Goal: Task Accomplishment & Management: Manage account settings

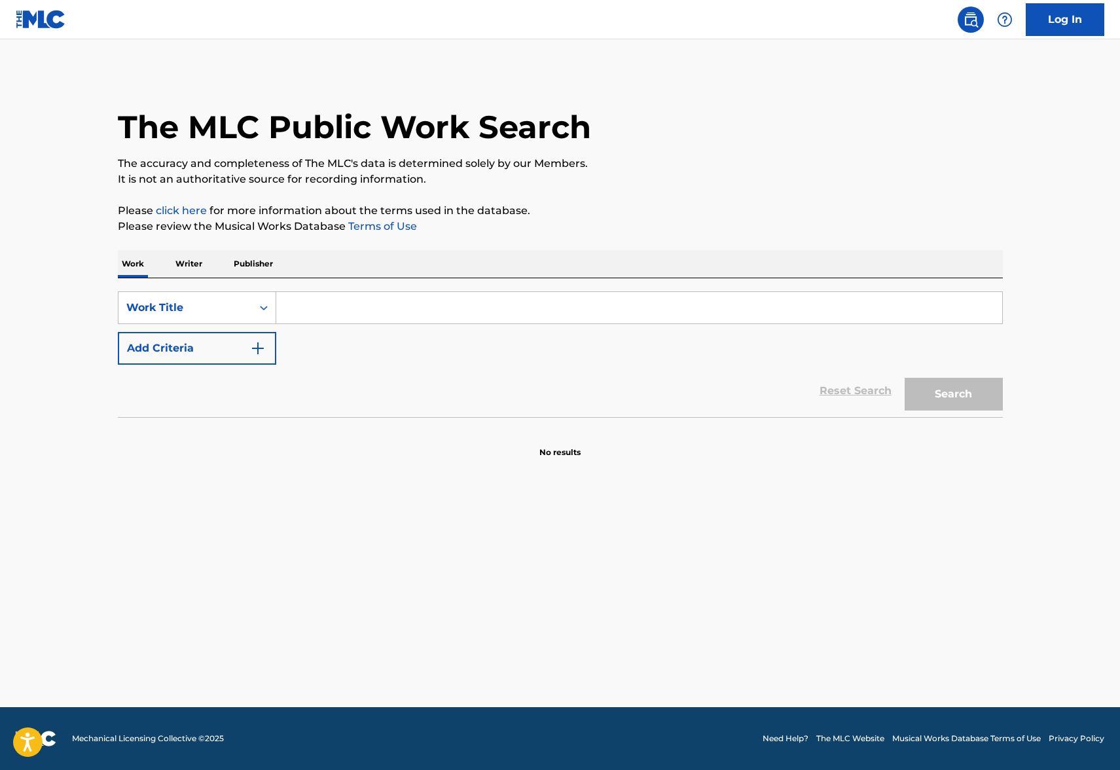
click at [35, 12] on img at bounding box center [41, 19] width 50 height 19
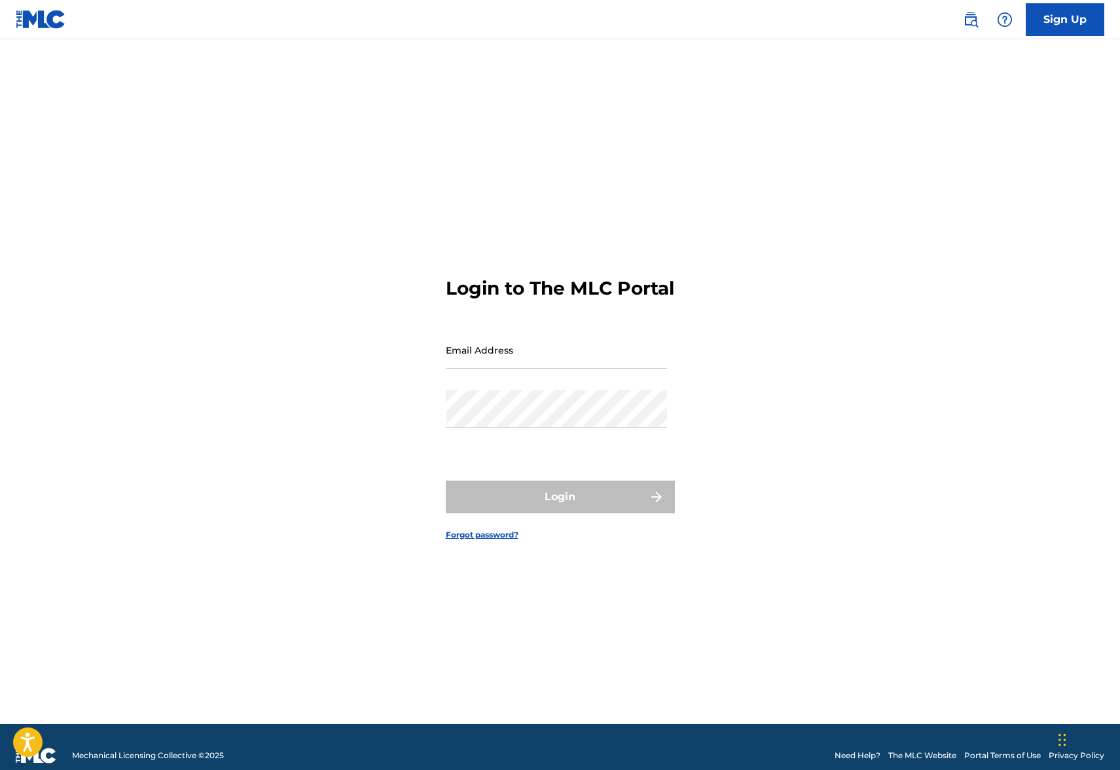
click at [546, 367] on input "Email Address" at bounding box center [556, 349] width 221 height 37
type input "[PERSON_NAME][EMAIL_ADDRESS][PERSON_NAME][DOMAIN_NAME]"
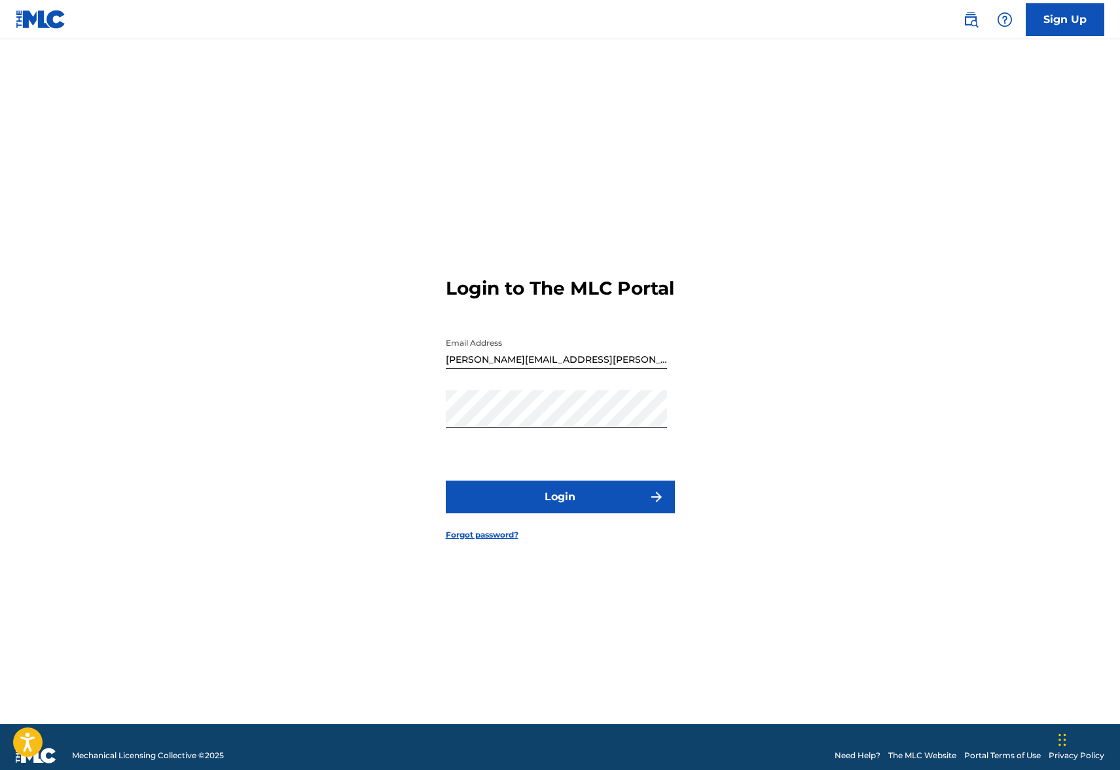
click at [542, 505] on button "Login" at bounding box center [560, 497] width 229 height 33
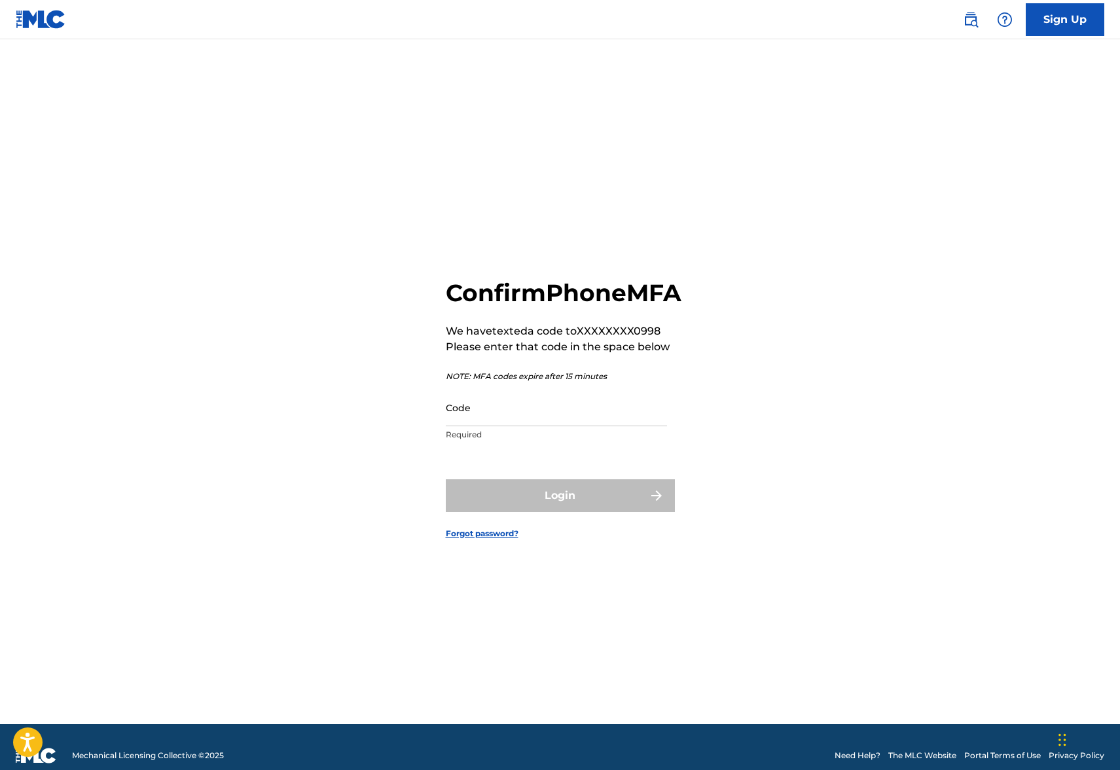
drag, startPoint x: 492, startPoint y: 435, endPoint x: 481, endPoint y: 426, distance: 14.8
click at [492, 426] on input "Code" at bounding box center [556, 407] width 221 height 37
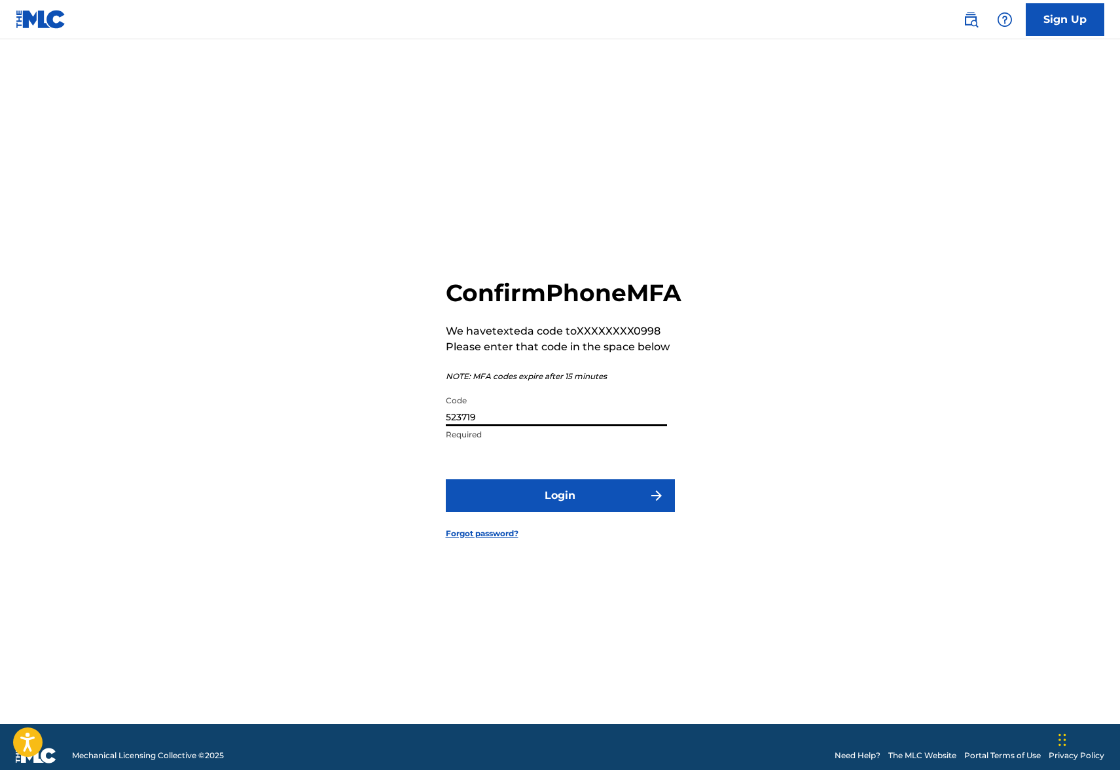
type input "523719"
click at [446, 479] on button "Login" at bounding box center [560, 495] width 229 height 33
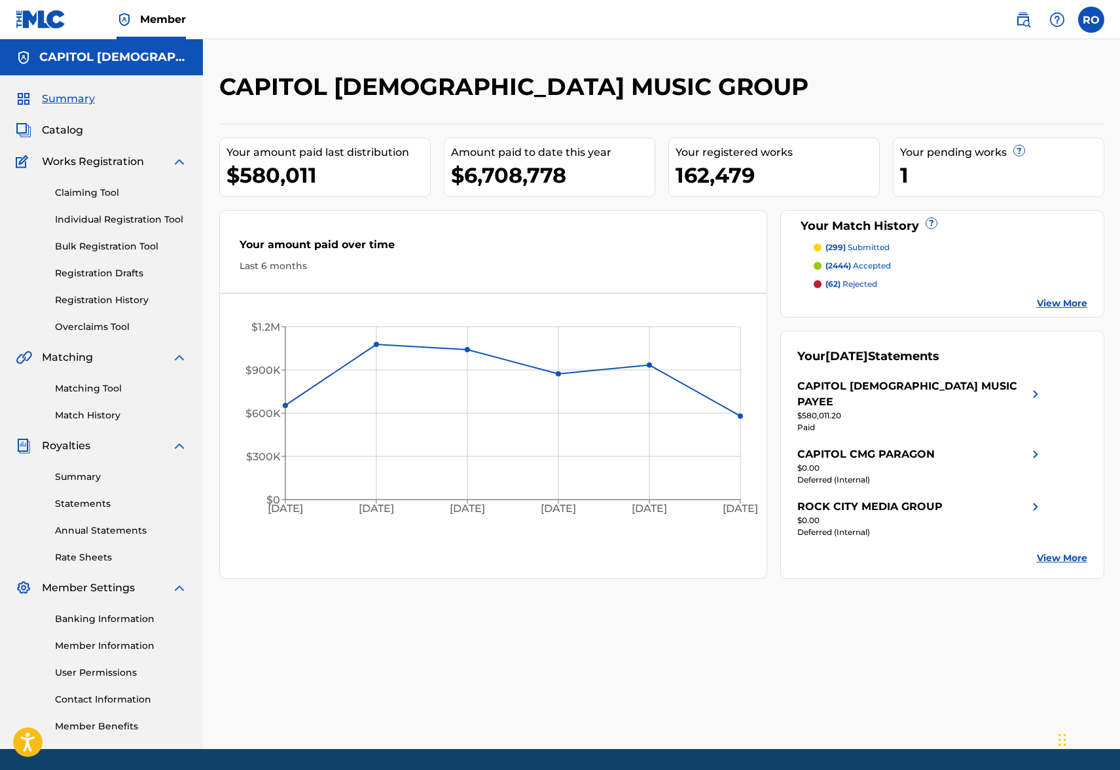
click at [70, 136] on span "Catalog" at bounding box center [62, 130] width 41 height 16
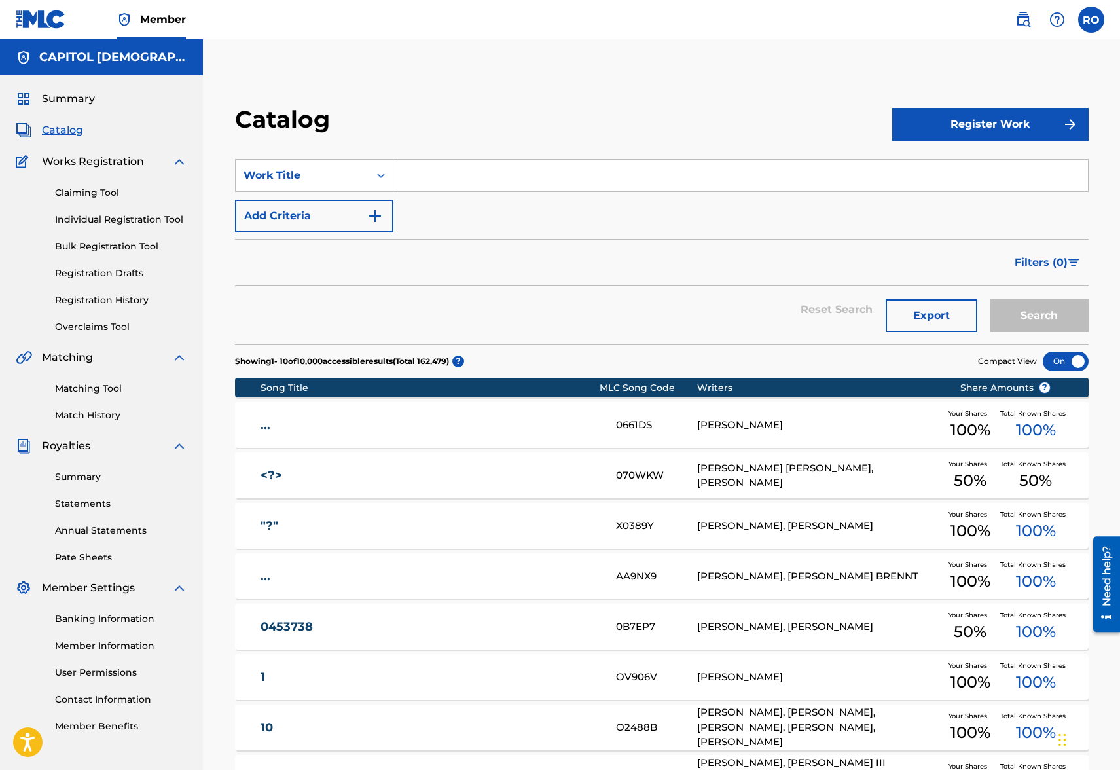
click at [435, 172] on input "Search Form" at bounding box center [741, 175] width 695 height 31
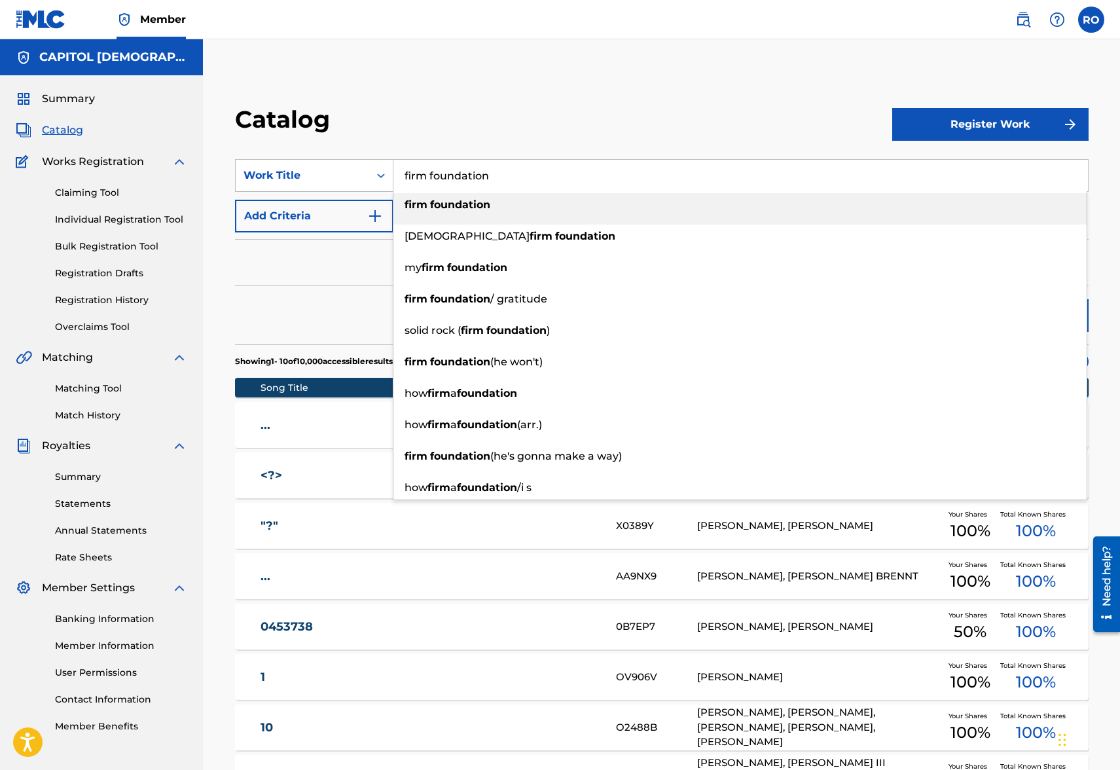
type input "firm foundation"
click at [451, 116] on div "Catalog" at bounding box center [563, 124] width 657 height 39
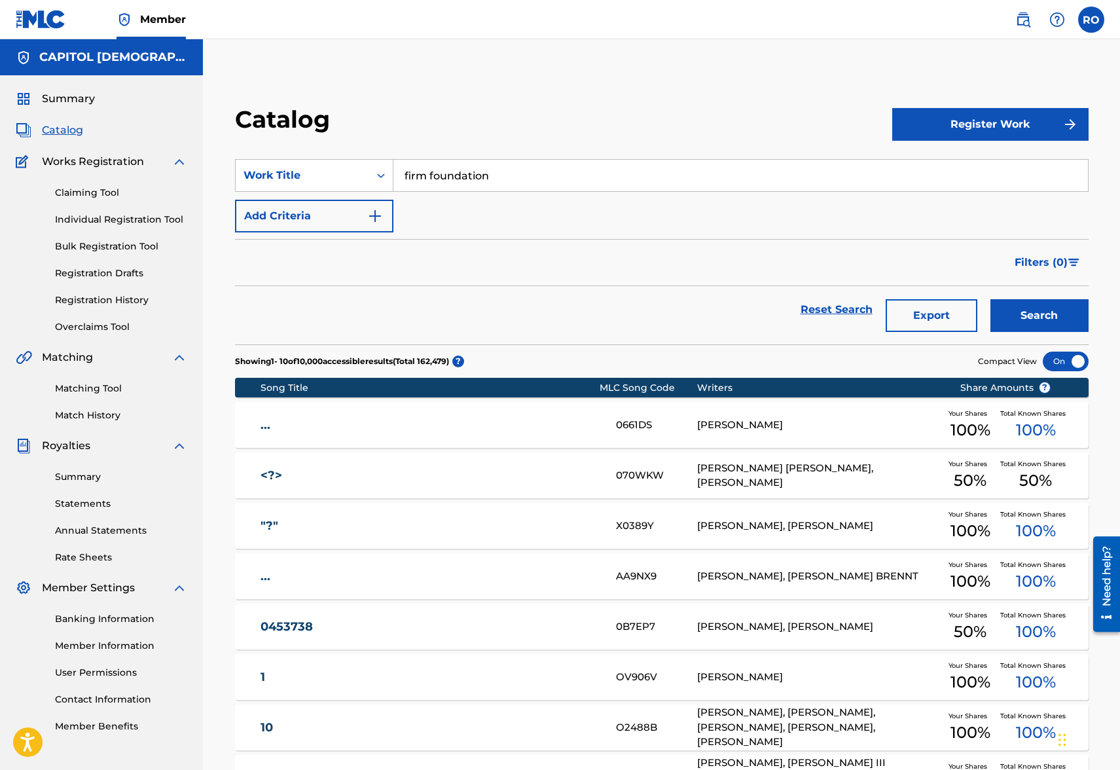
click at [371, 223] on img "Search Form" at bounding box center [375, 216] width 16 height 16
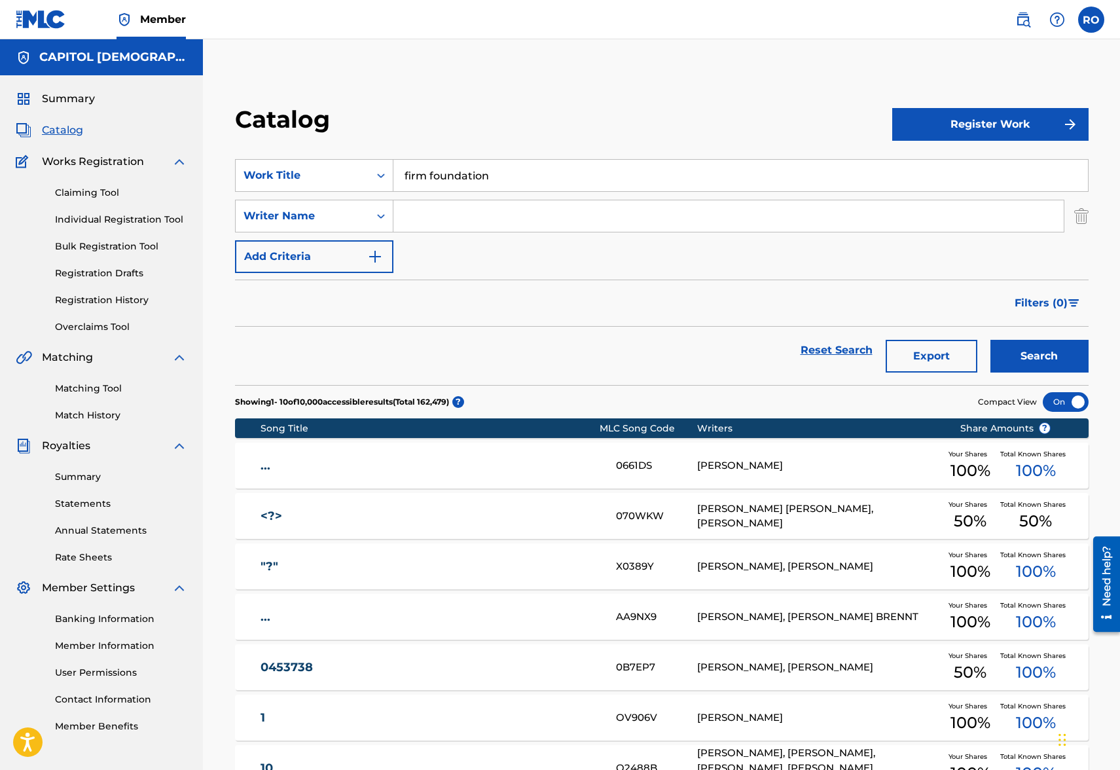
click at [461, 224] on input "Search Form" at bounding box center [729, 215] width 671 height 31
type input "[PERSON_NAME]"
click at [991, 340] on button "Search" at bounding box center [1040, 356] width 98 height 33
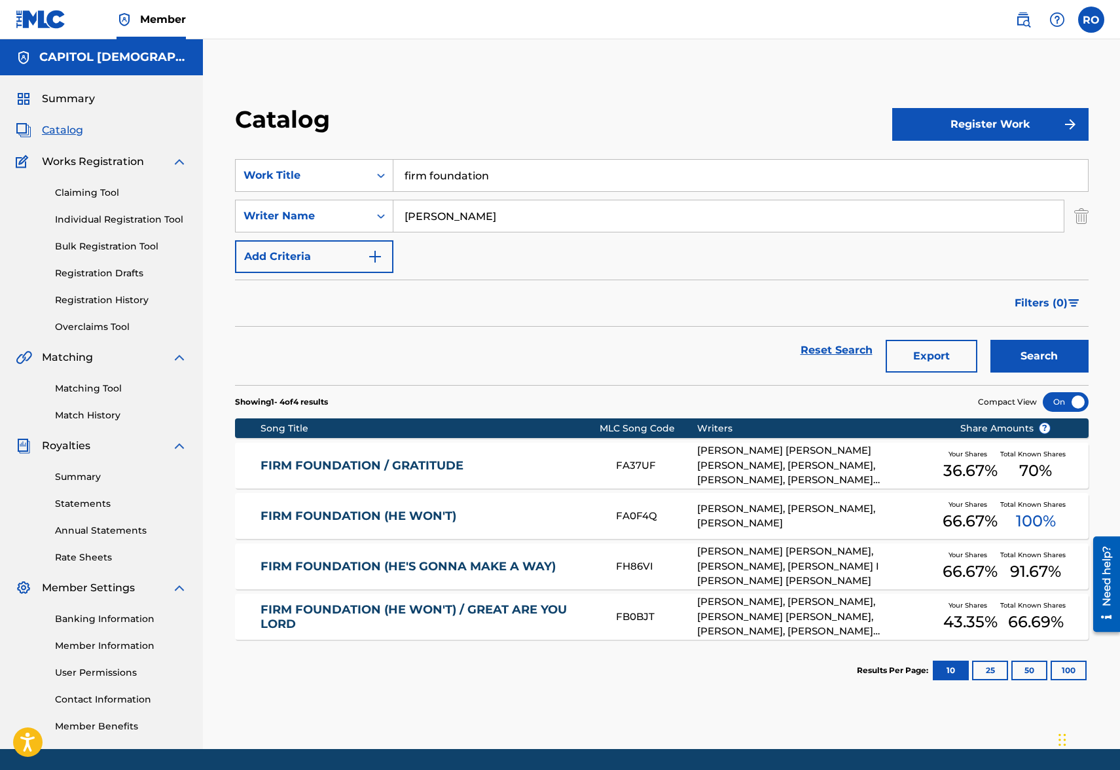
click at [517, 566] on link "FIRM FOUNDATION (HE'S GONNA MAKE A WAY)" at bounding box center [430, 566] width 338 height 15
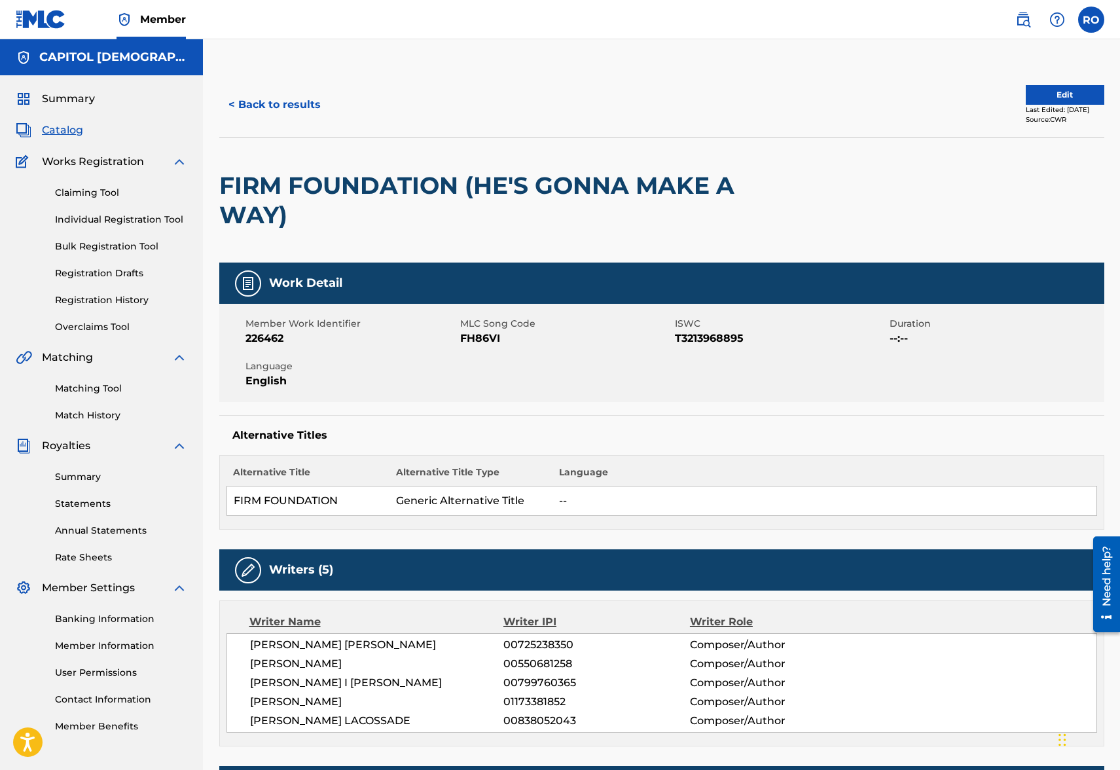
click at [1058, 92] on button "Edit" at bounding box center [1065, 95] width 79 height 20
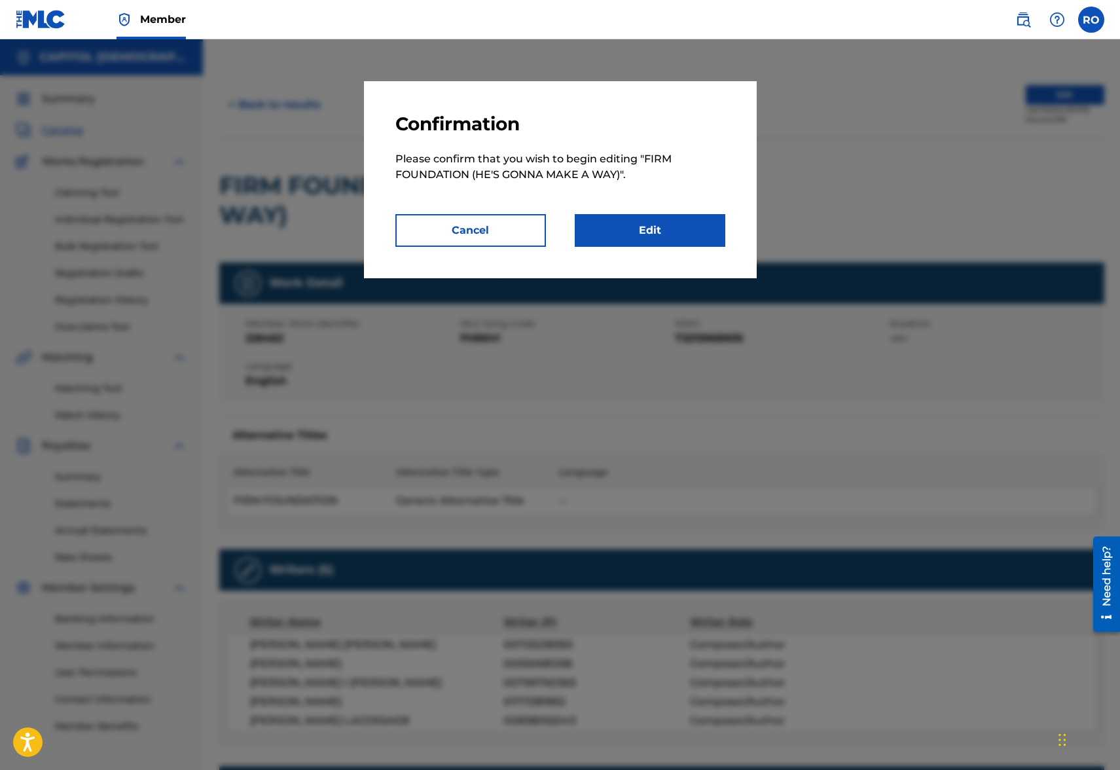
click at [678, 225] on link "Edit" at bounding box center [650, 230] width 151 height 33
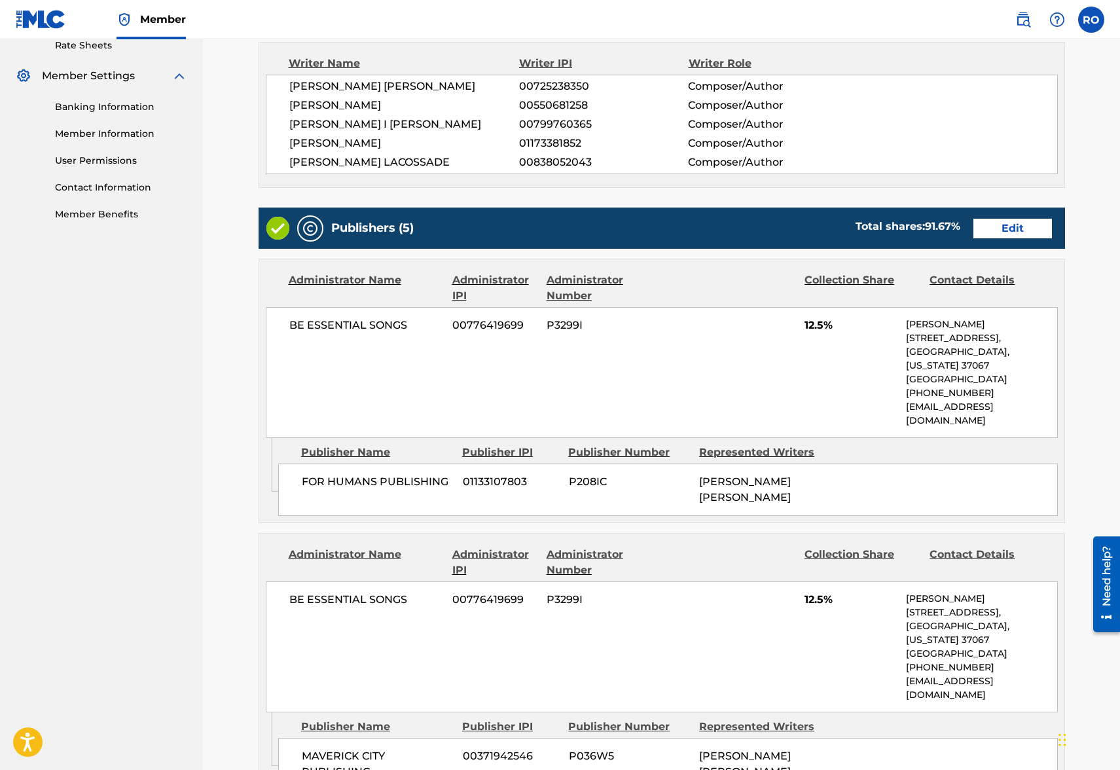
scroll to position [524, 0]
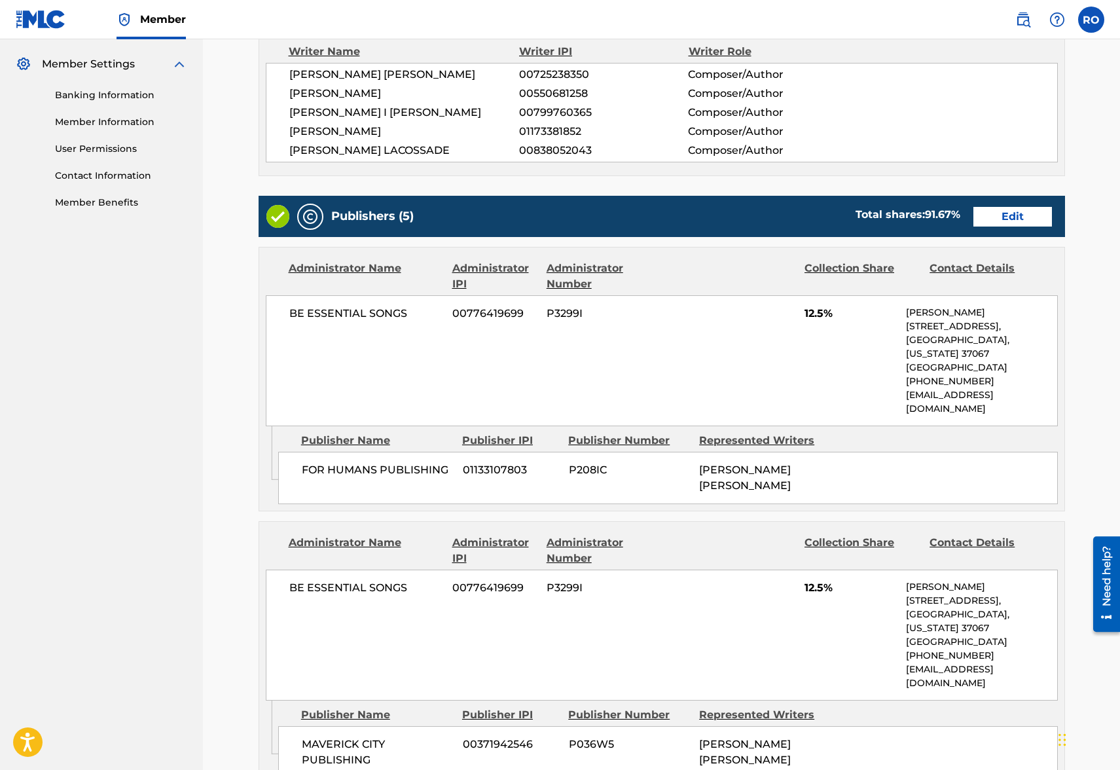
click at [1003, 221] on link "Edit" at bounding box center [1013, 217] width 79 height 20
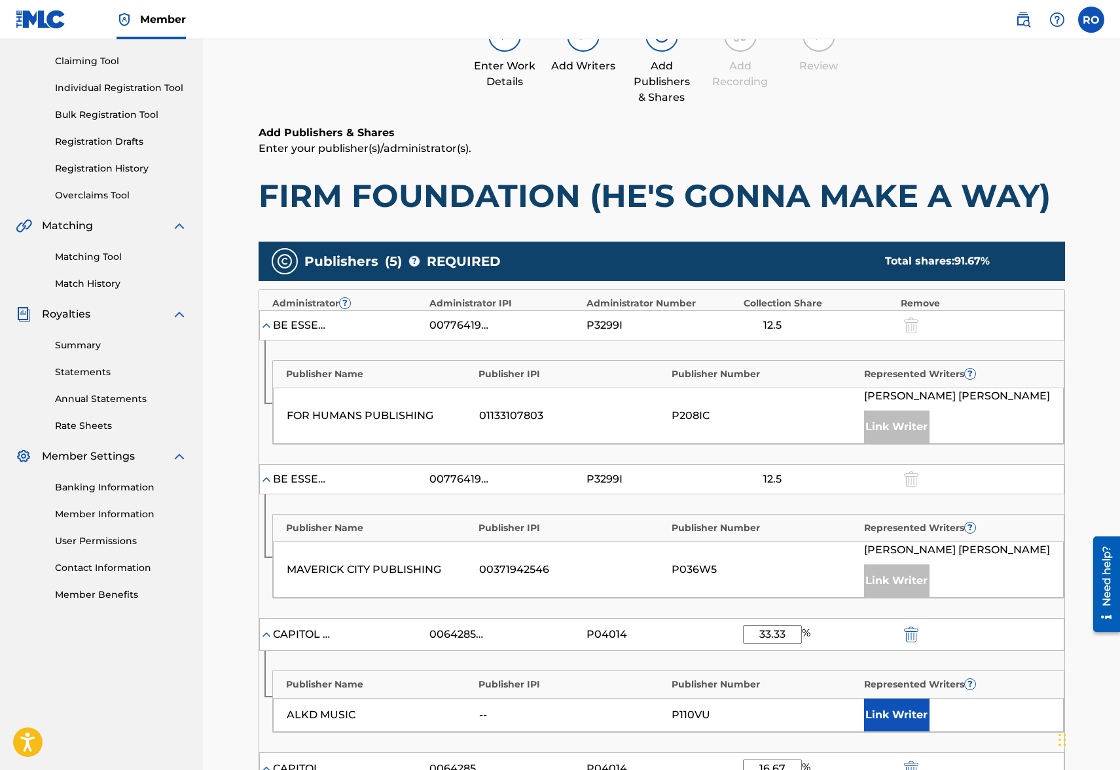
scroll to position [196, 0]
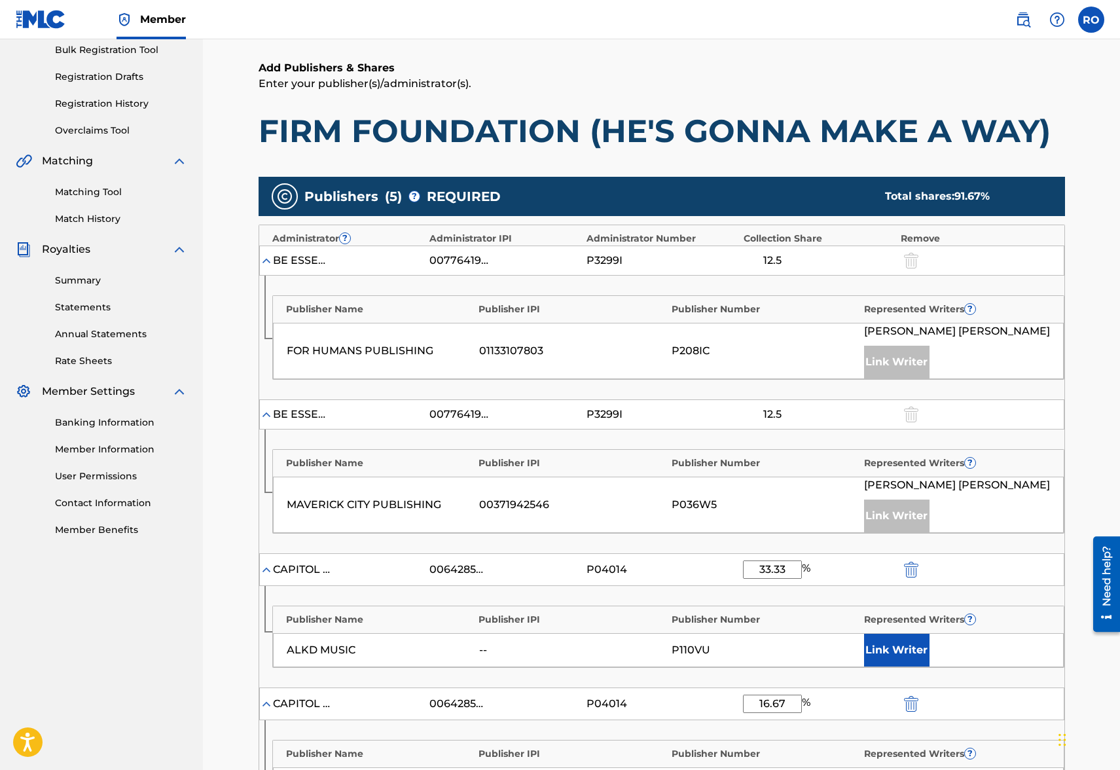
click at [786, 570] on input "33.33" at bounding box center [772, 570] width 59 height 18
drag, startPoint x: 794, startPoint y: 573, endPoint x: 735, endPoint y: 580, distance: 59.3
click at [735, 580] on div "CAPITOL CMG PARAGON 00642854042 P04014 33.33 %" at bounding box center [661, 569] width 805 height 33
type input "8"
type input "25"
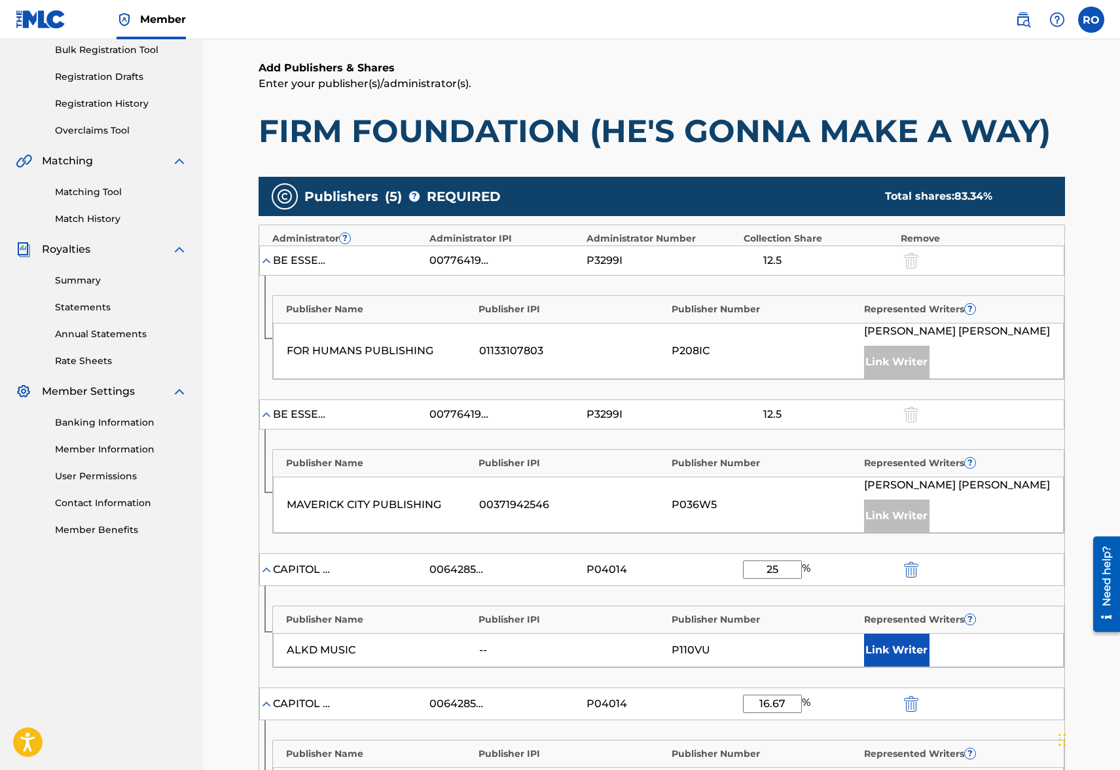
click at [1036, 615] on div "Publisher Name Publisher IPI Publisher Number Represented Writers ?" at bounding box center [668, 616] width 791 height 20
click at [900, 652] on button "Link Writer" at bounding box center [896, 650] width 65 height 33
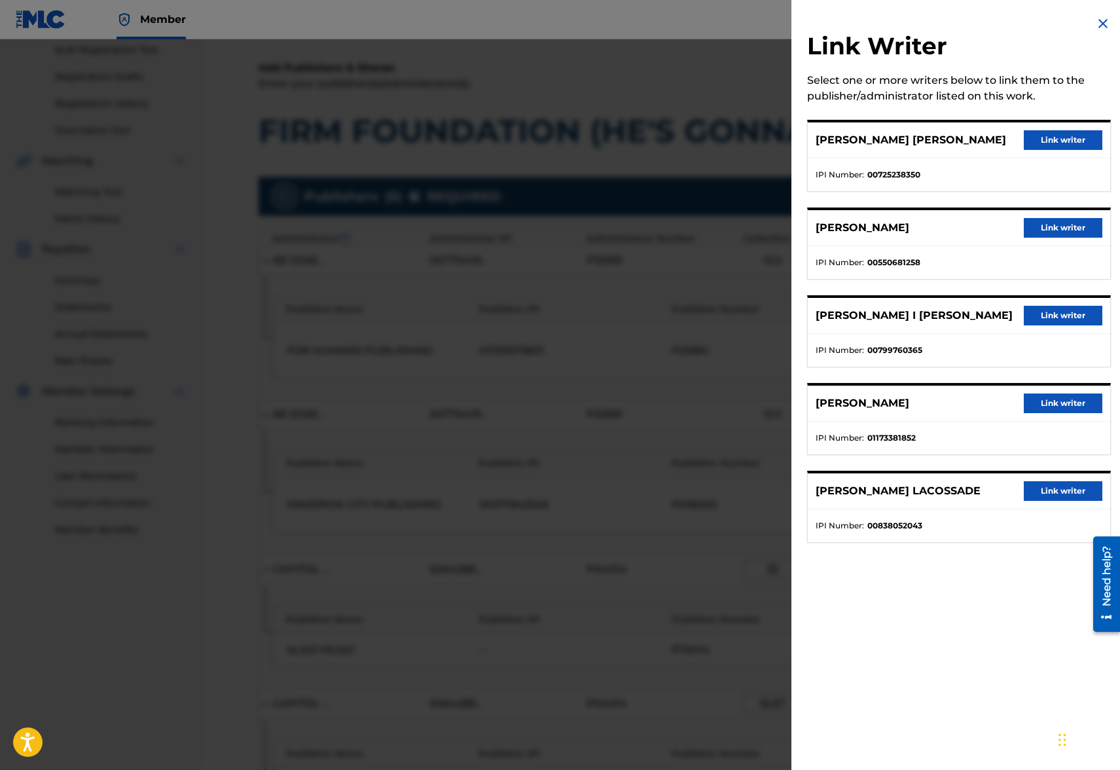
click at [1058, 319] on button "Link writer" at bounding box center [1063, 316] width 79 height 20
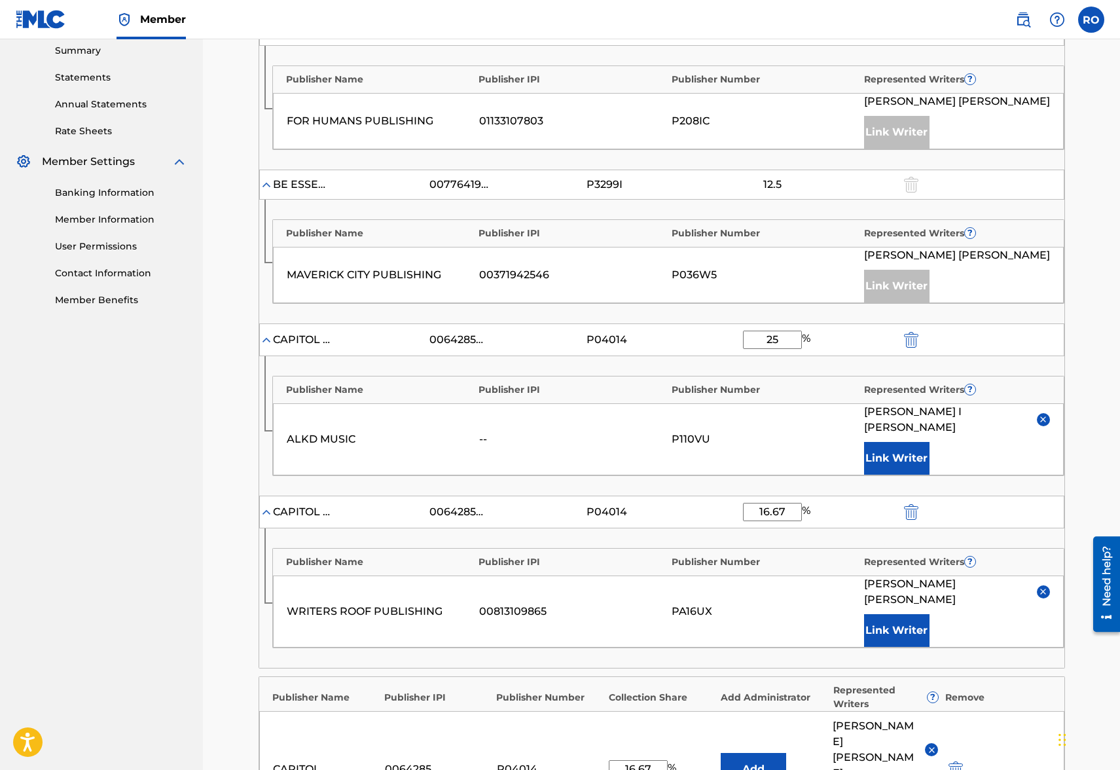
scroll to position [458, 0]
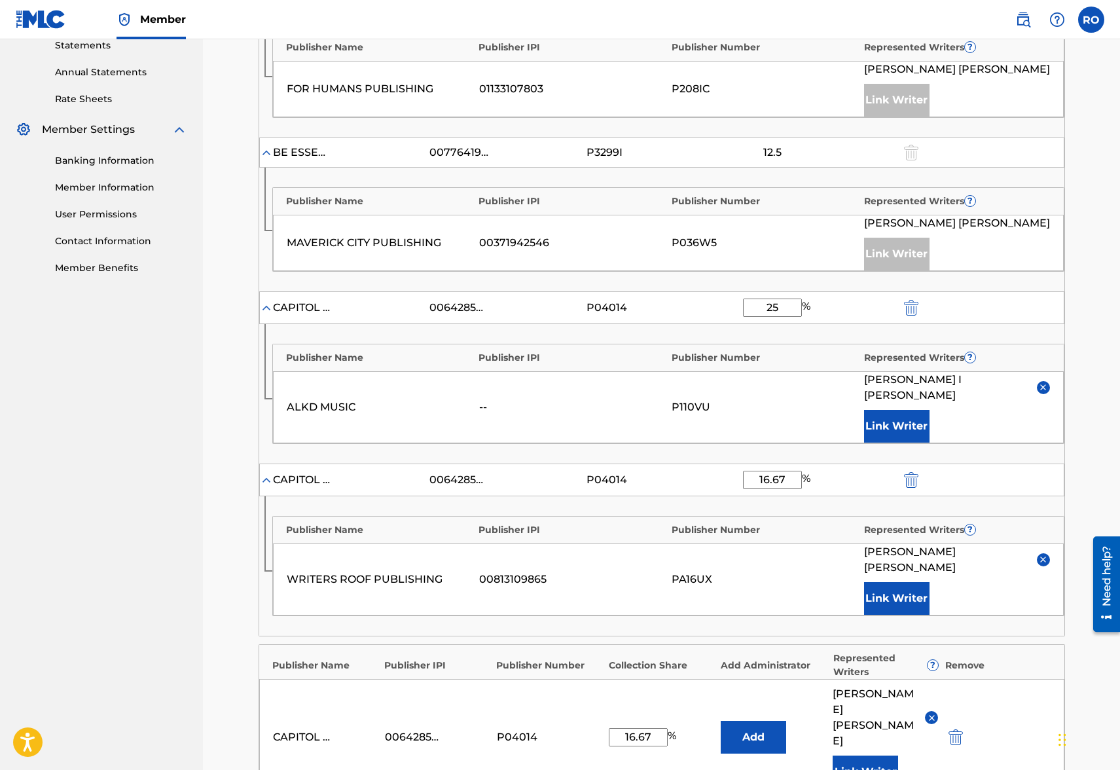
drag, startPoint x: 796, startPoint y: 464, endPoint x: 743, endPoint y: 468, distance: 53.8
click at [743, 468] on div "CAPITOL CMG PARAGON 00642854042 P04014 16.67 %" at bounding box center [661, 480] width 805 height 33
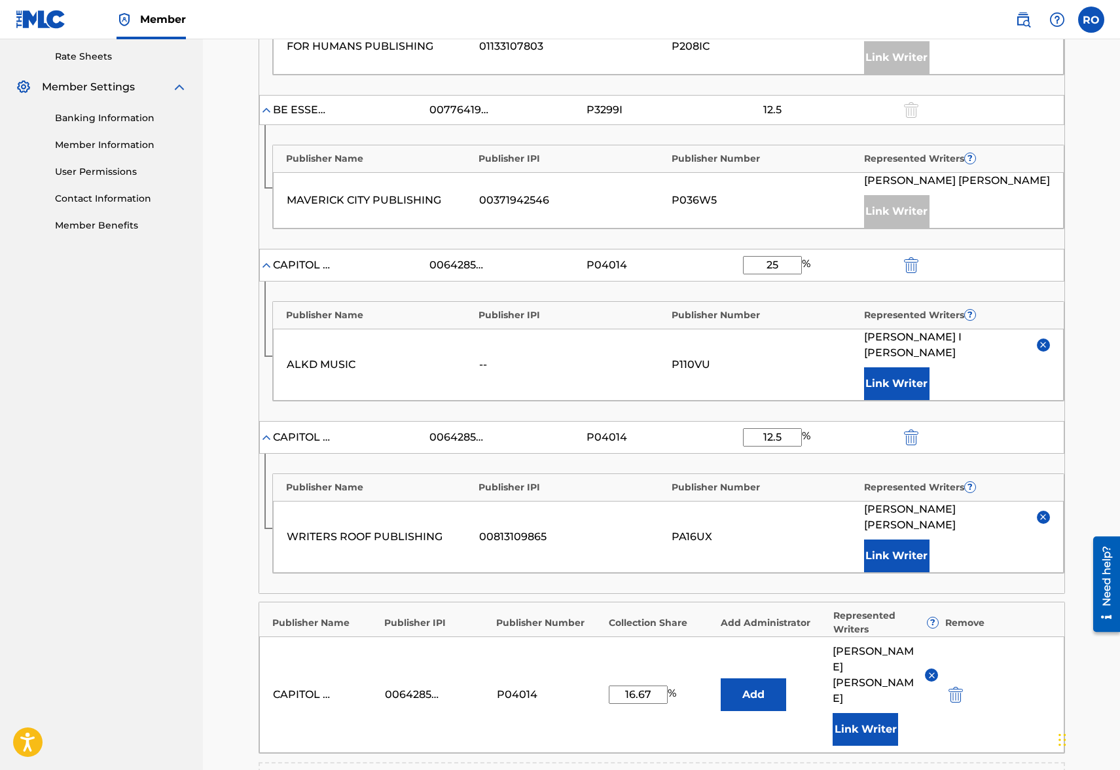
scroll to position [524, 0]
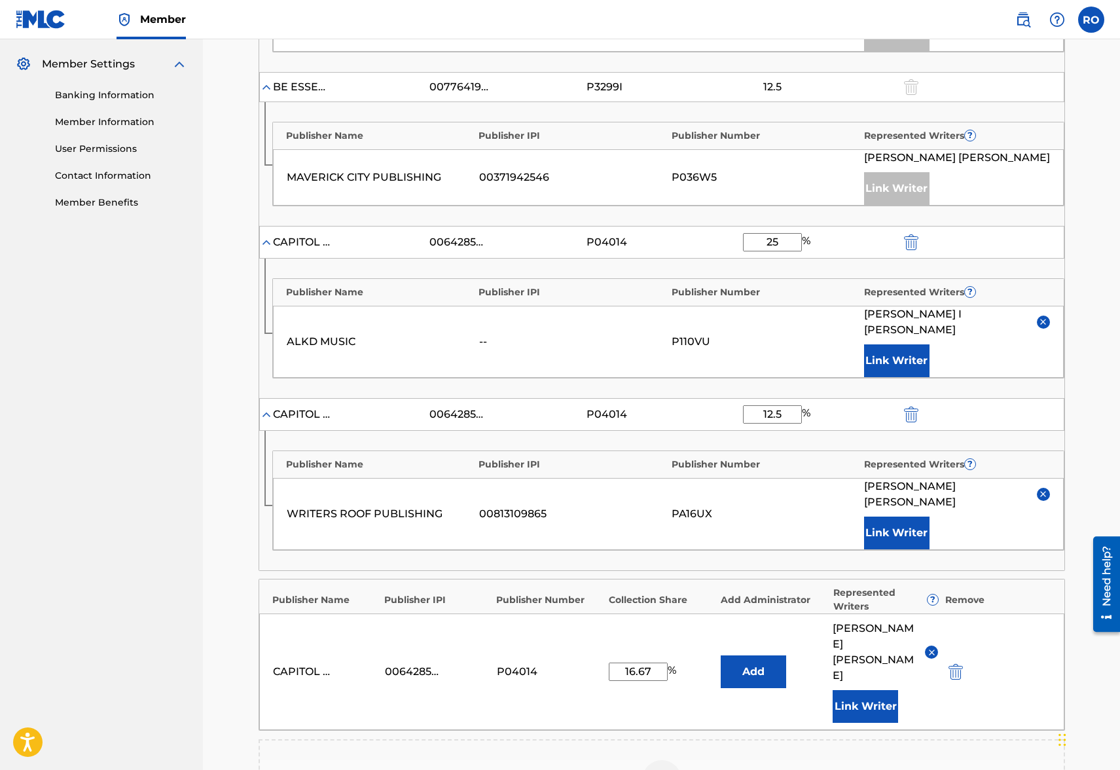
type input "12.5"
drag, startPoint x: 663, startPoint y: 627, endPoint x: 587, endPoint y: 625, distance: 75.3
click at [587, 625] on div "CAPITOL CMG PARAGON 00642854042 P04014 16.67 % Add [PERSON_NAME] Link Writer" at bounding box center [661, 672] width 805 height 117
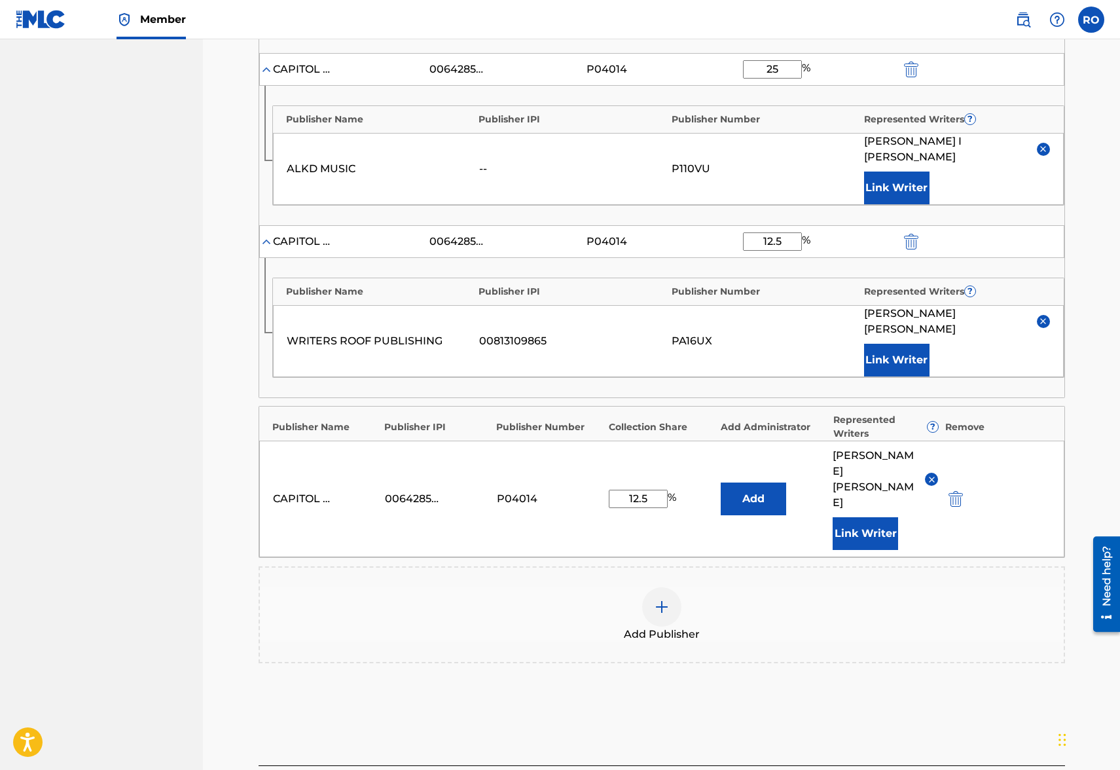
scroll to position [758, 0]
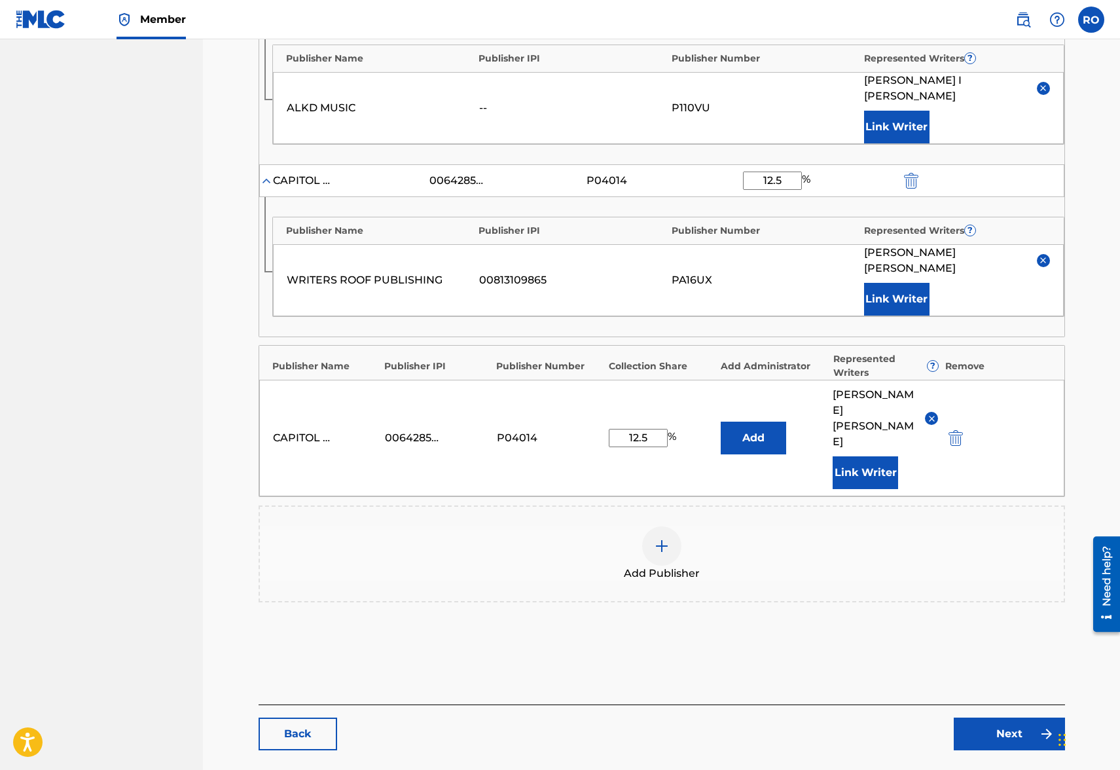
type input "12.5"
click at [997, 718] on link "Next" at bounding box center [1009, 734] width 111 height 33
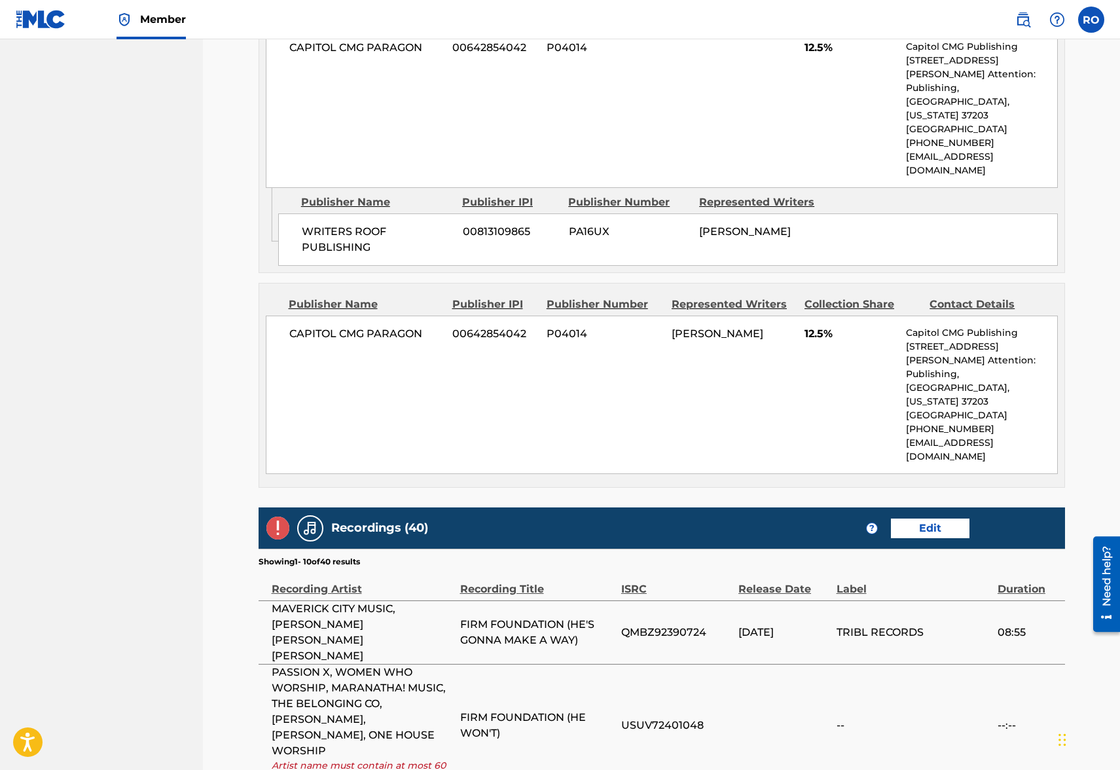
scroll to position [1640, 0]
click at [925, 519] on link "Edit" at bounding box center [930, 529] width 79 height 20
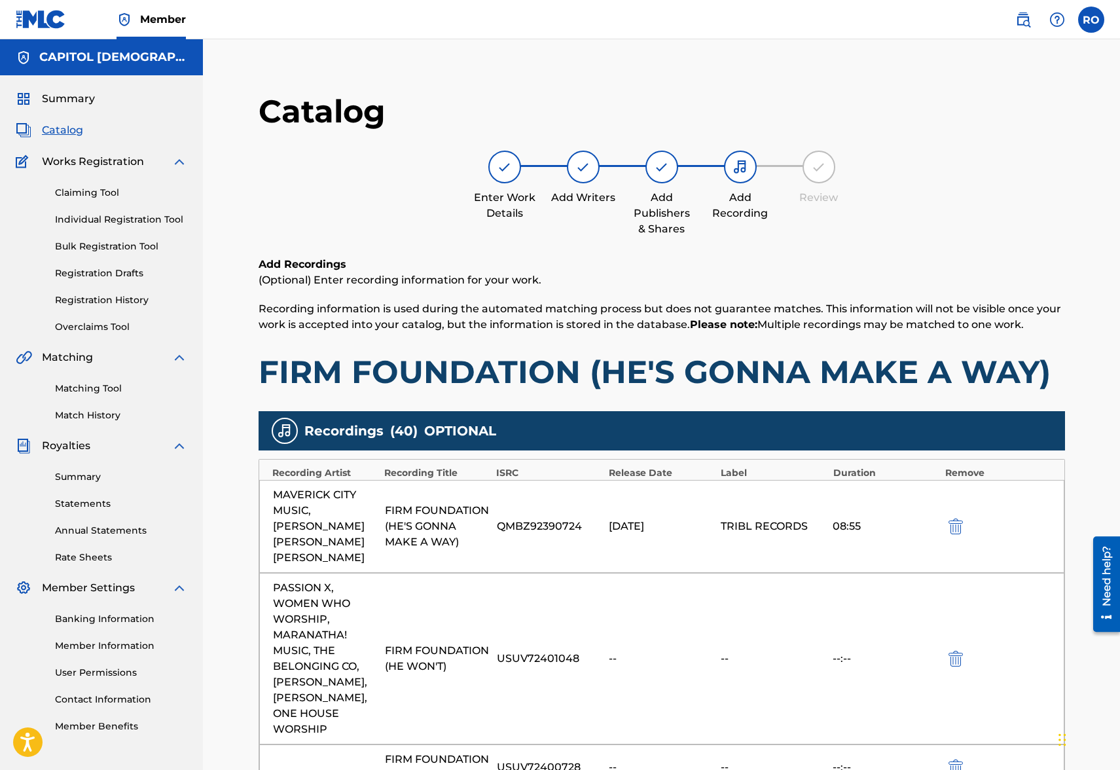
click at [951, 651] on img "submit" at bounding box center [956, 659] width 14 height 16
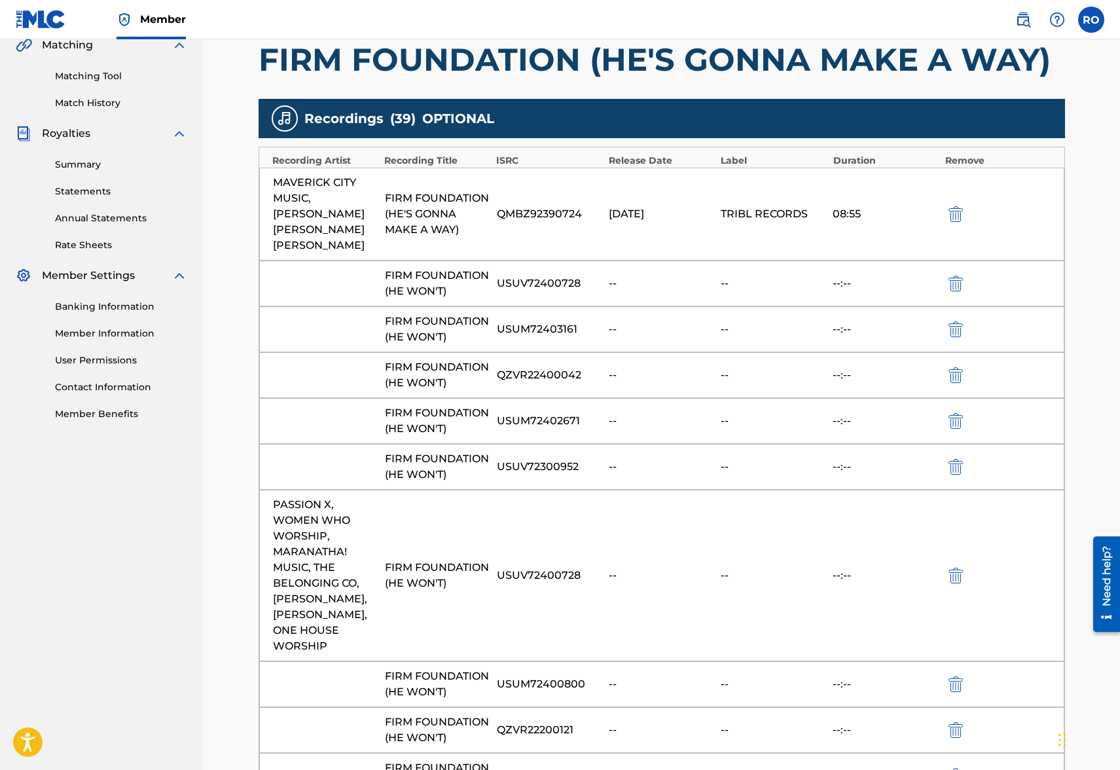
scroll to position [458, 0]
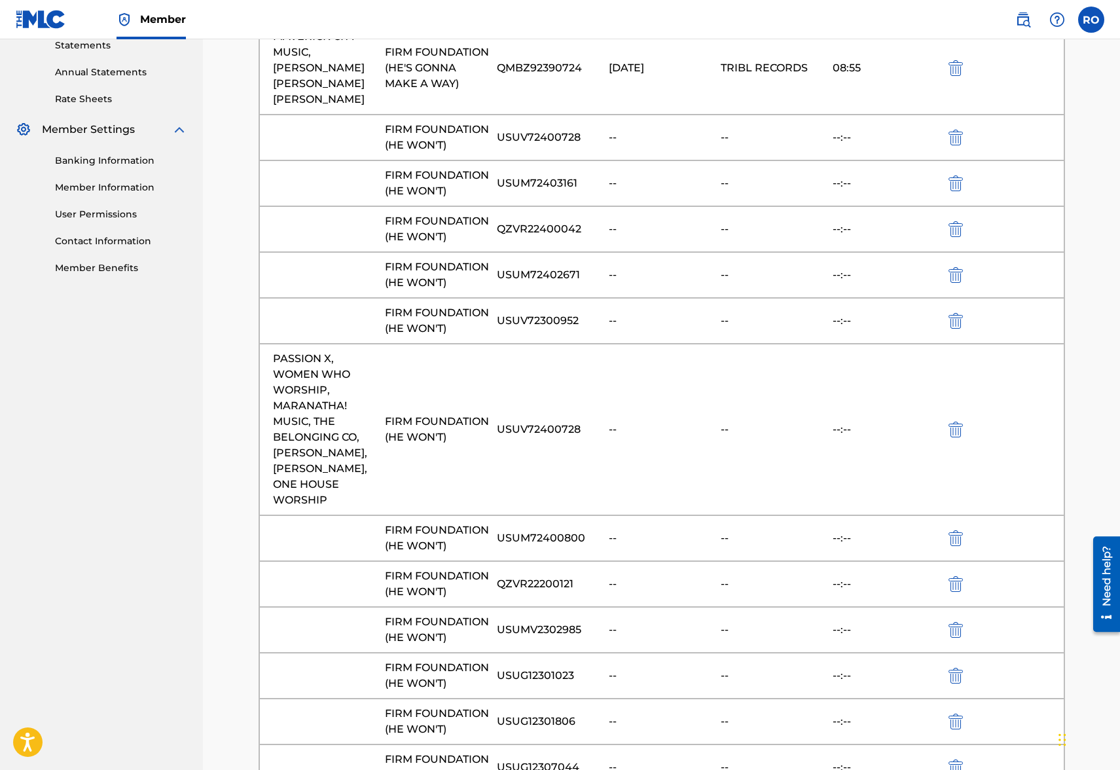
click at [952, 422] on img "submit" at bounding box center [956, 430] width 14 height 16
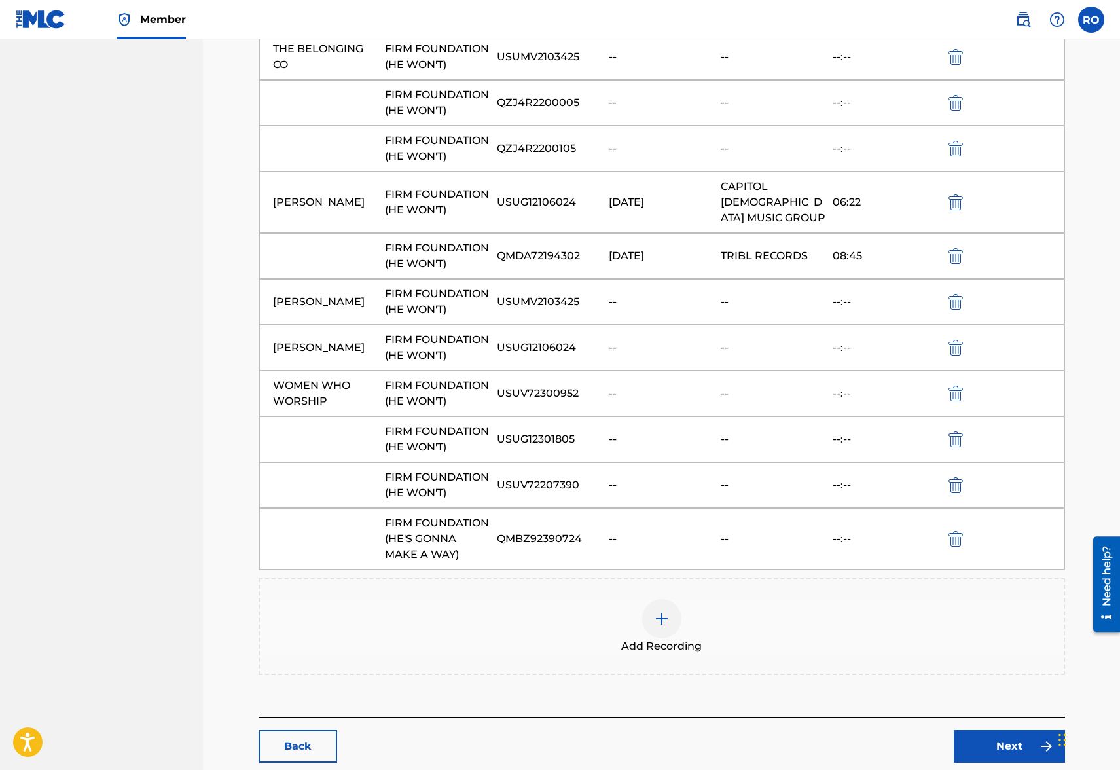
scroll to position [1775, 0]
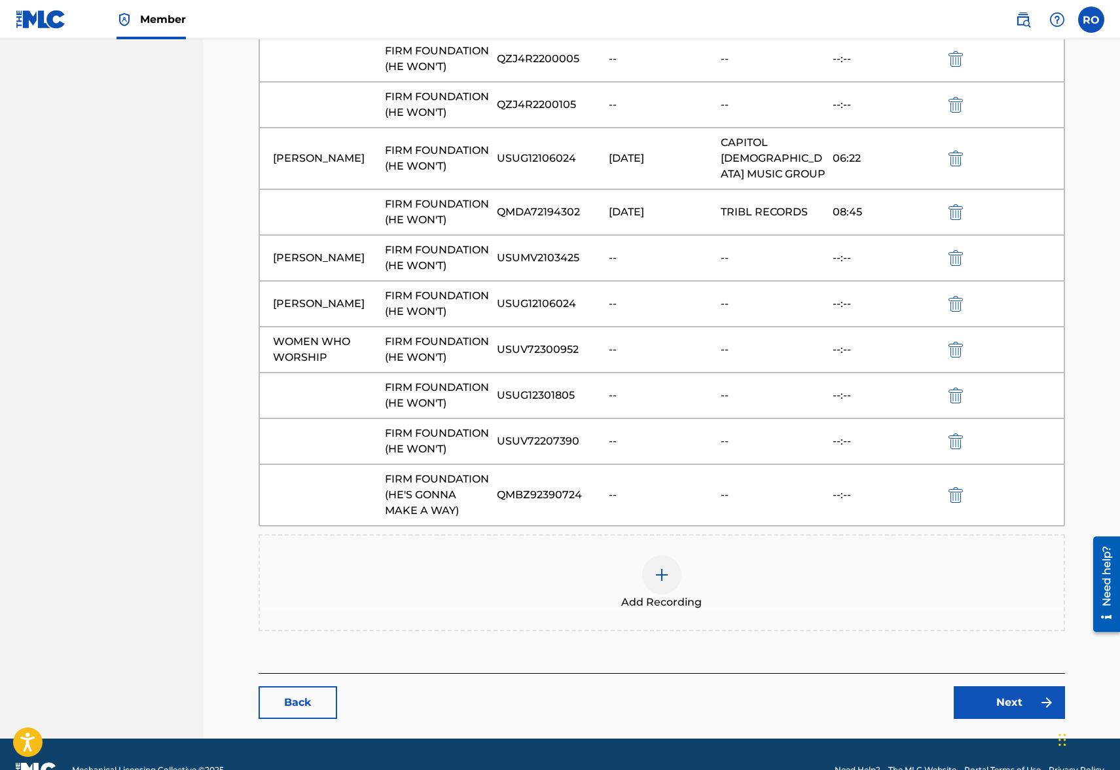
click at [1014, 686] on link "Next" at bounding box center [1009, 702] width 111 height 33
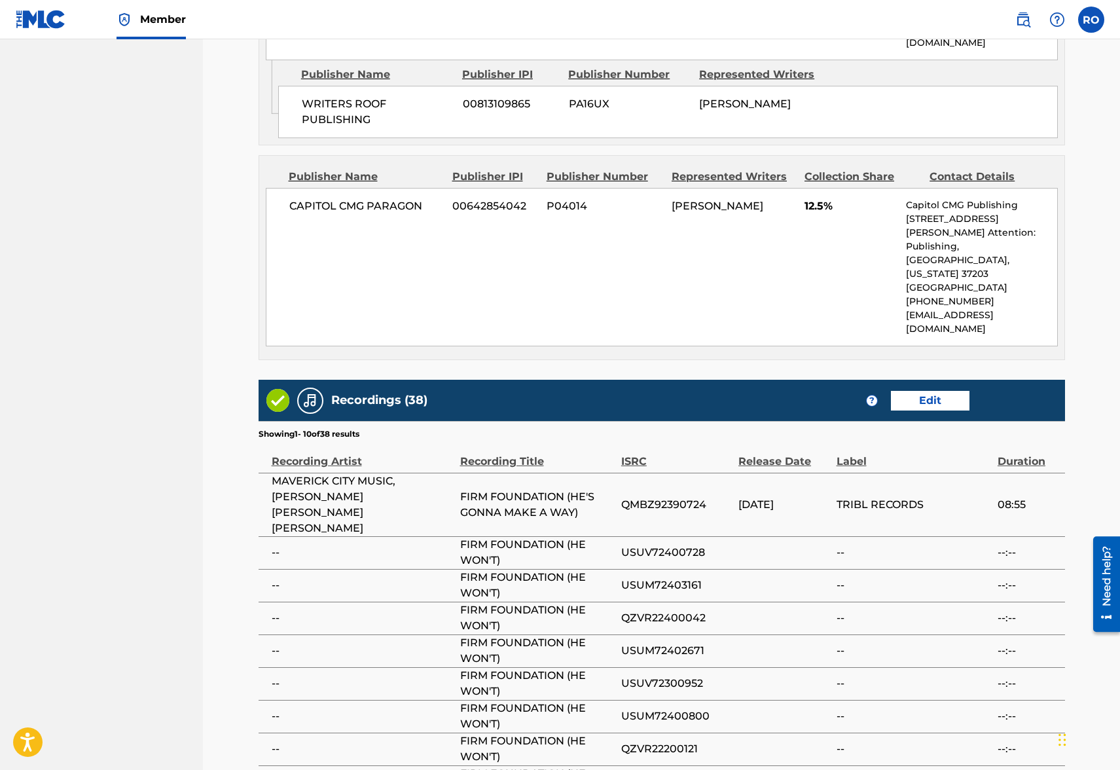
scroll to position [1885, 0]
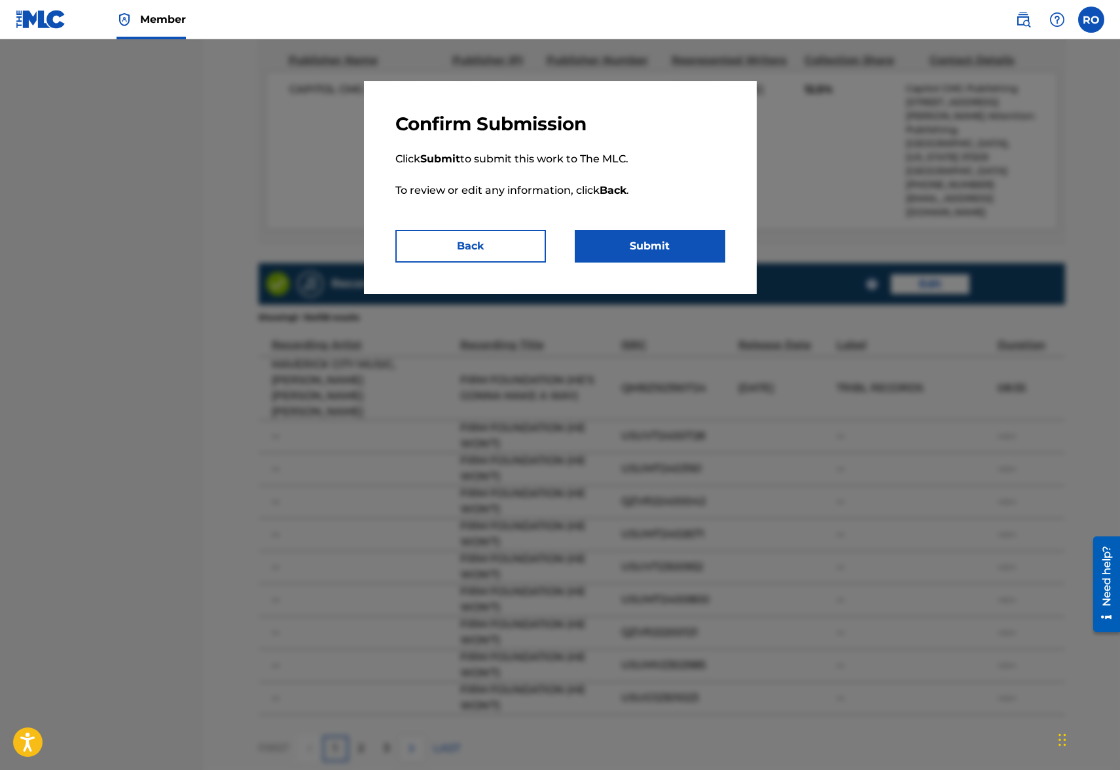
click at [665, 248] on button "Submit" at bounding box center [650, 246] width 151 height 33
